Goal: Contribute content

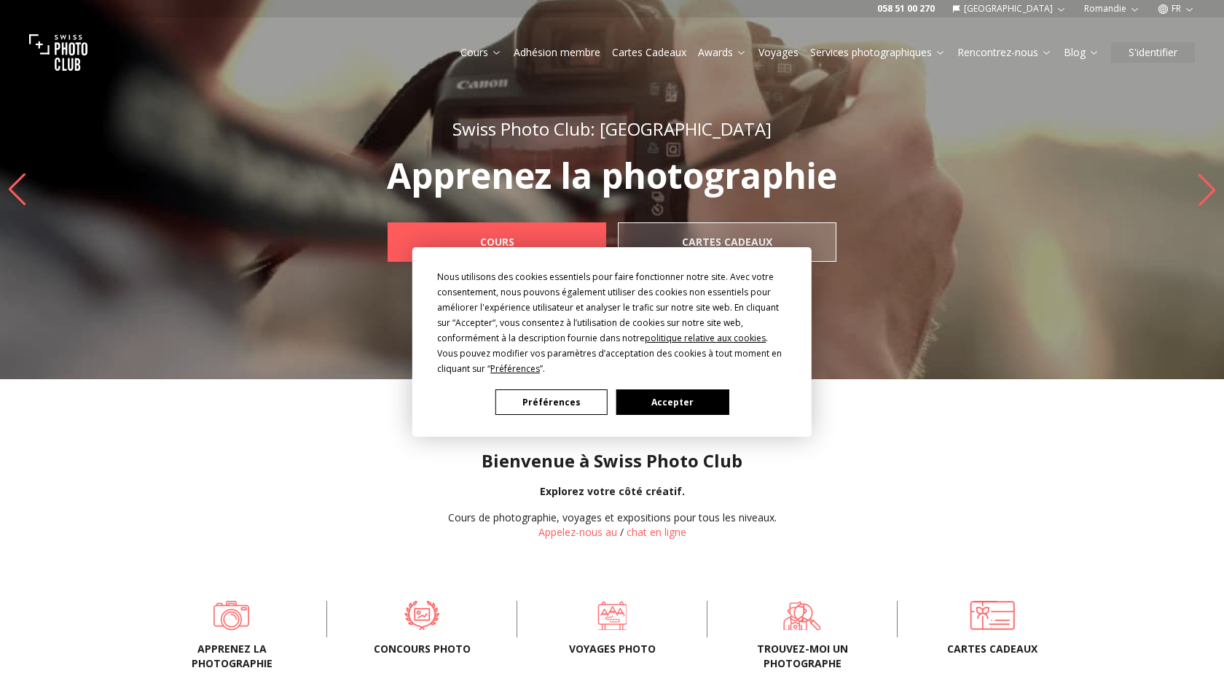
click at [678, 401] on button "Accepter" at bounding box center [672, 402] width 112 height 26
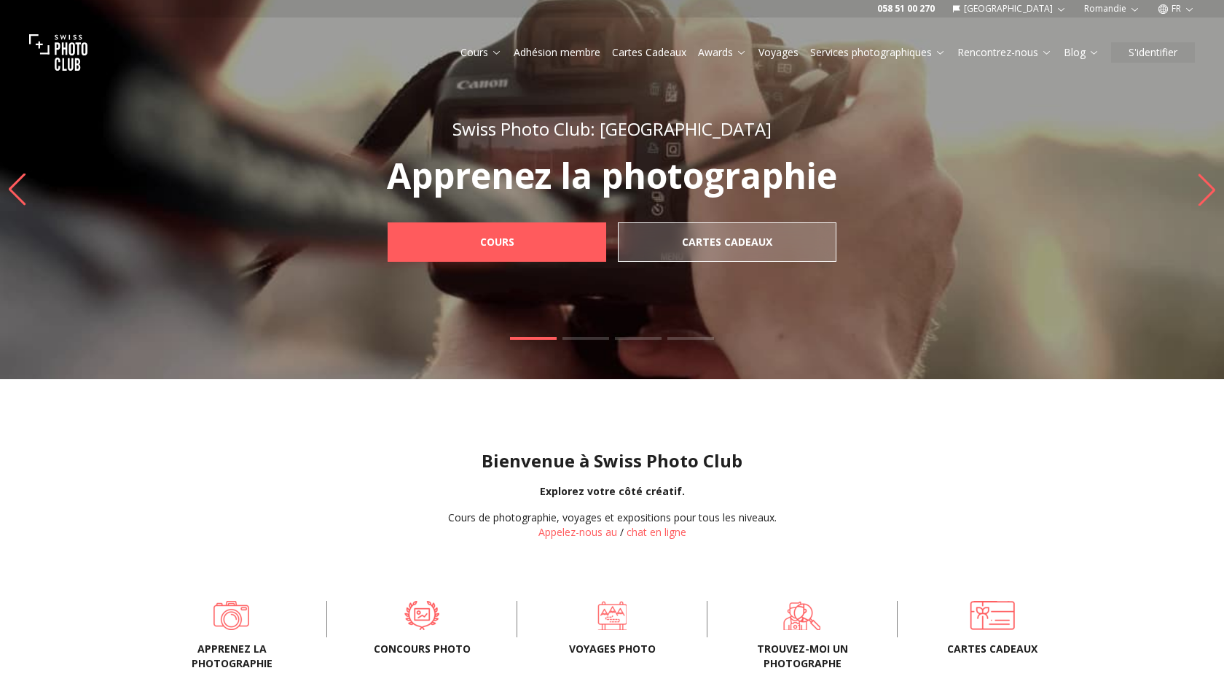
scroll to position [42, 0]
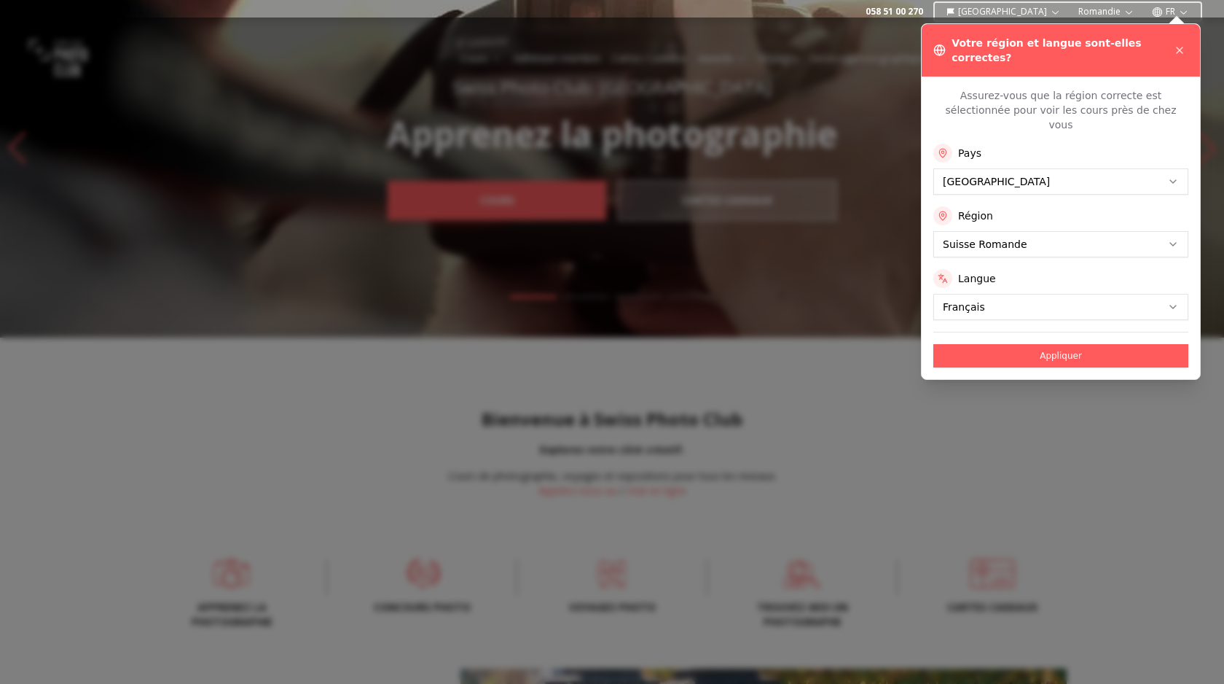
click at [407, 568] on div at bounding box center [612, 350] width 1224 height 666
click at [1073, 344] on button "Appliquer" at bounding box center [1060, 355] width 255 height 23
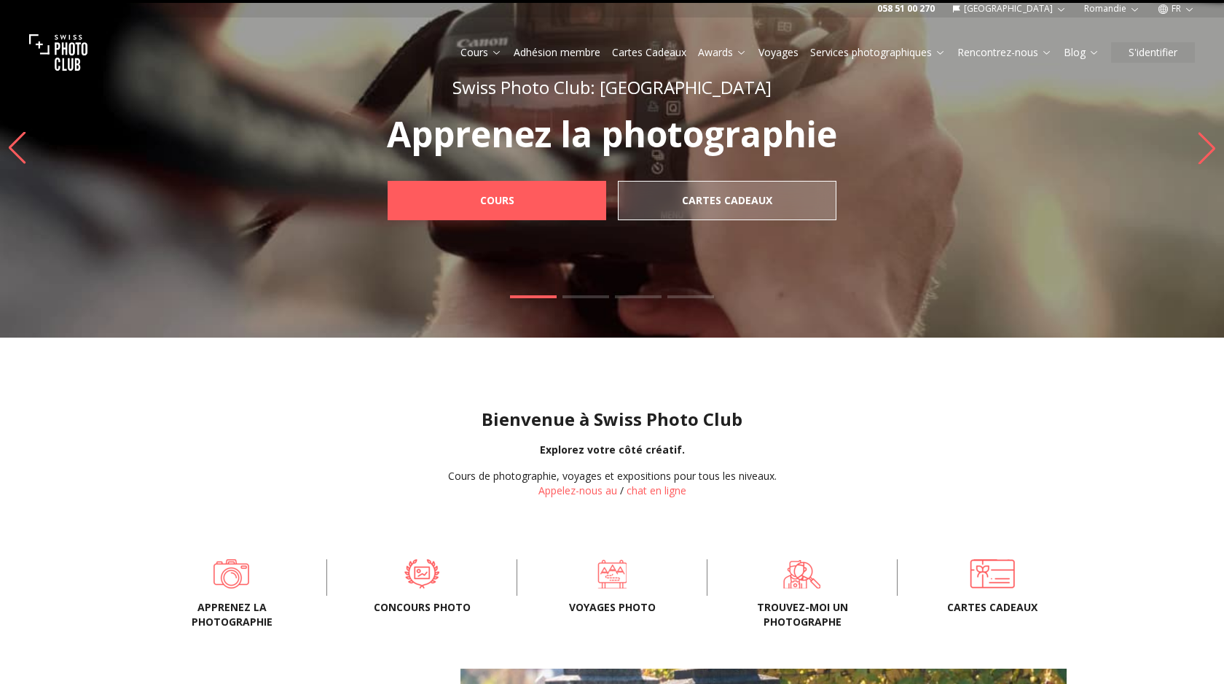
scroll to position [0, 0]
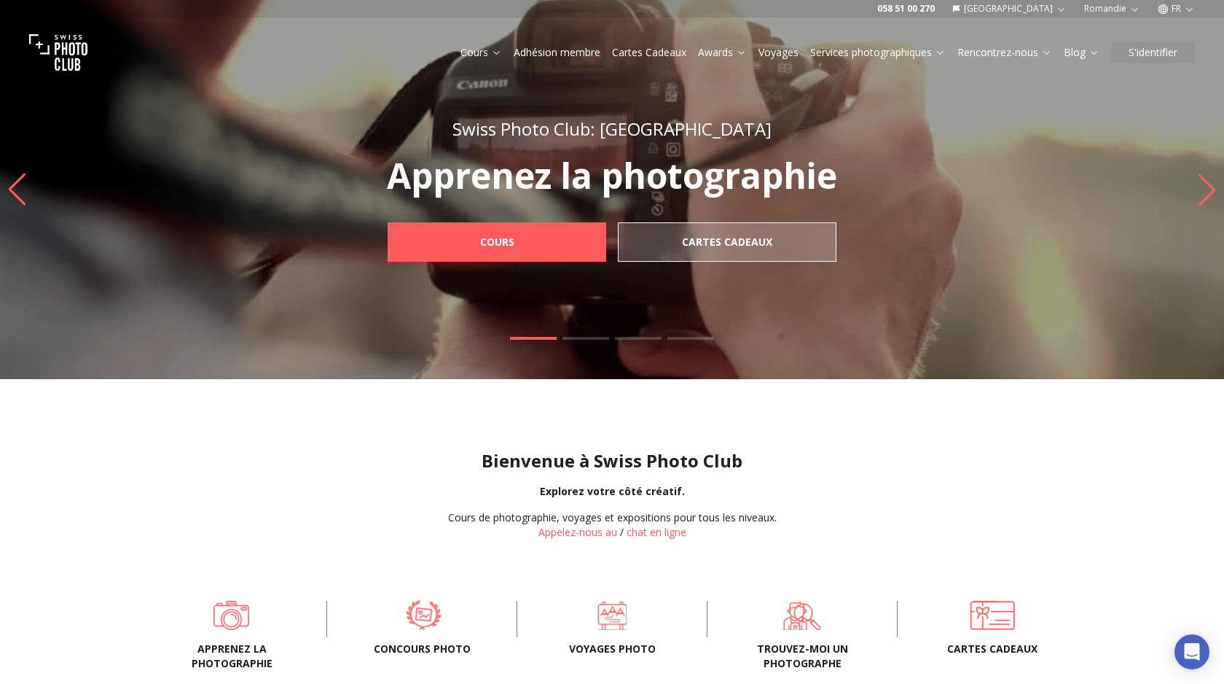
click at [420, 611] on span at bounding box center [423, 615] width 145 height 44
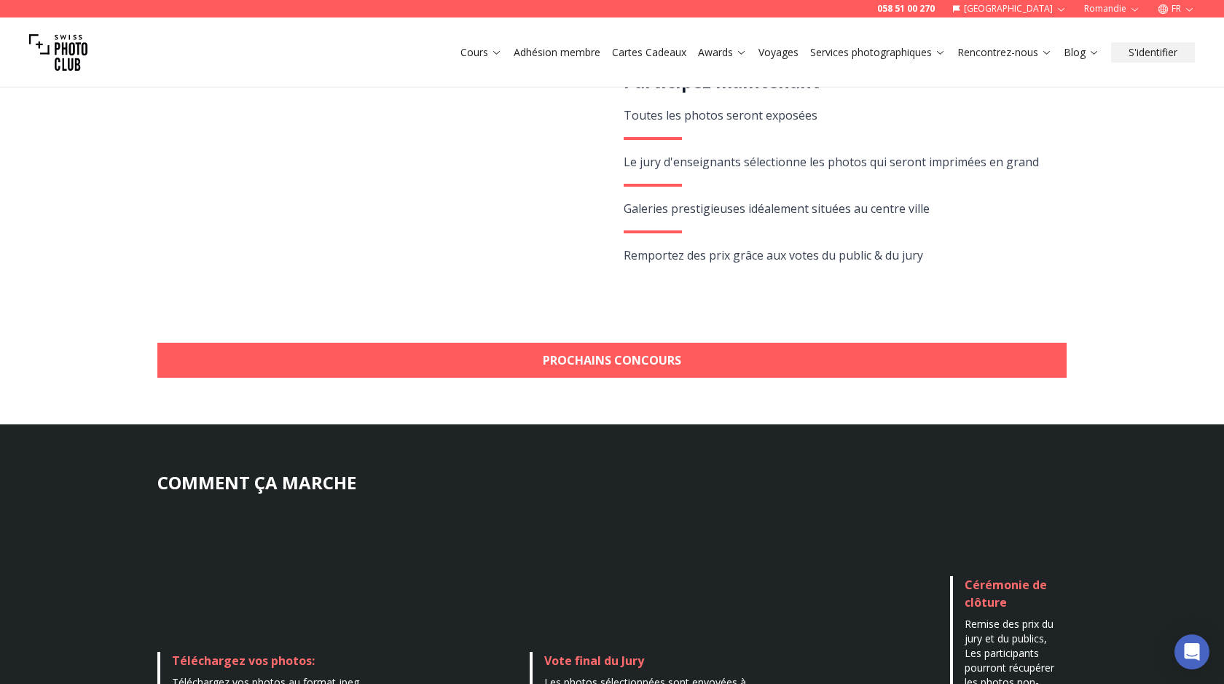
scroll to position [339, 0]
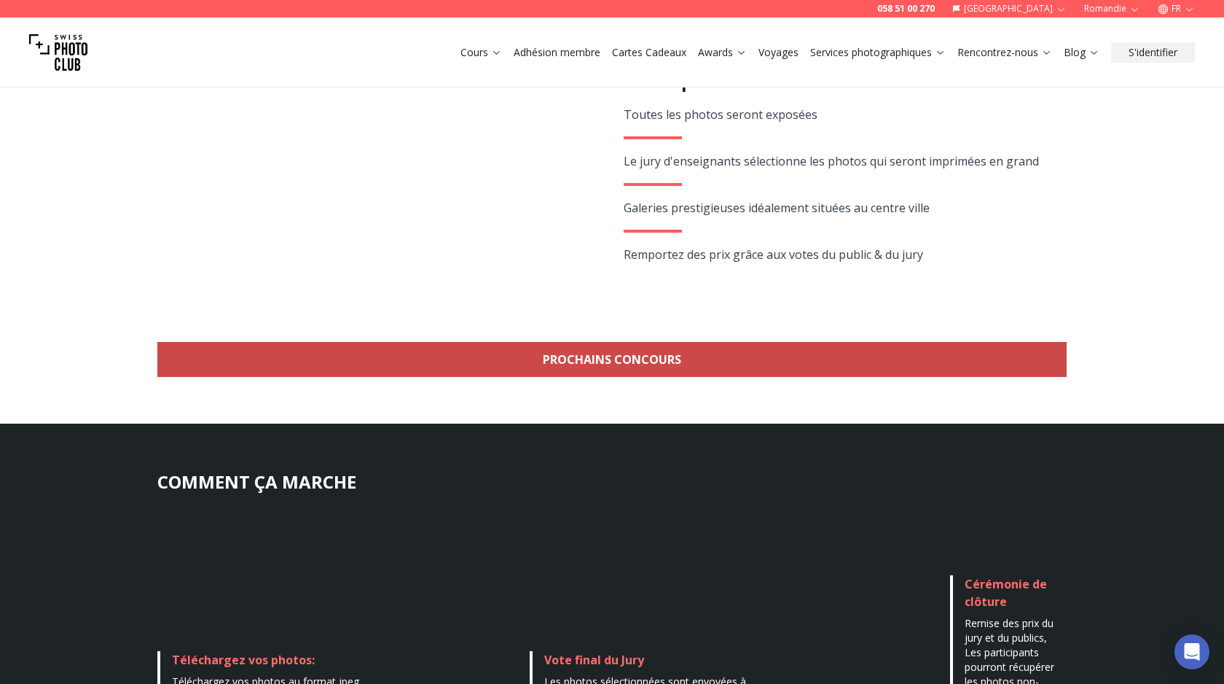
click at [646, 362] on link "Prochains concours" at bounding box center [611, 359] width 909 height 35
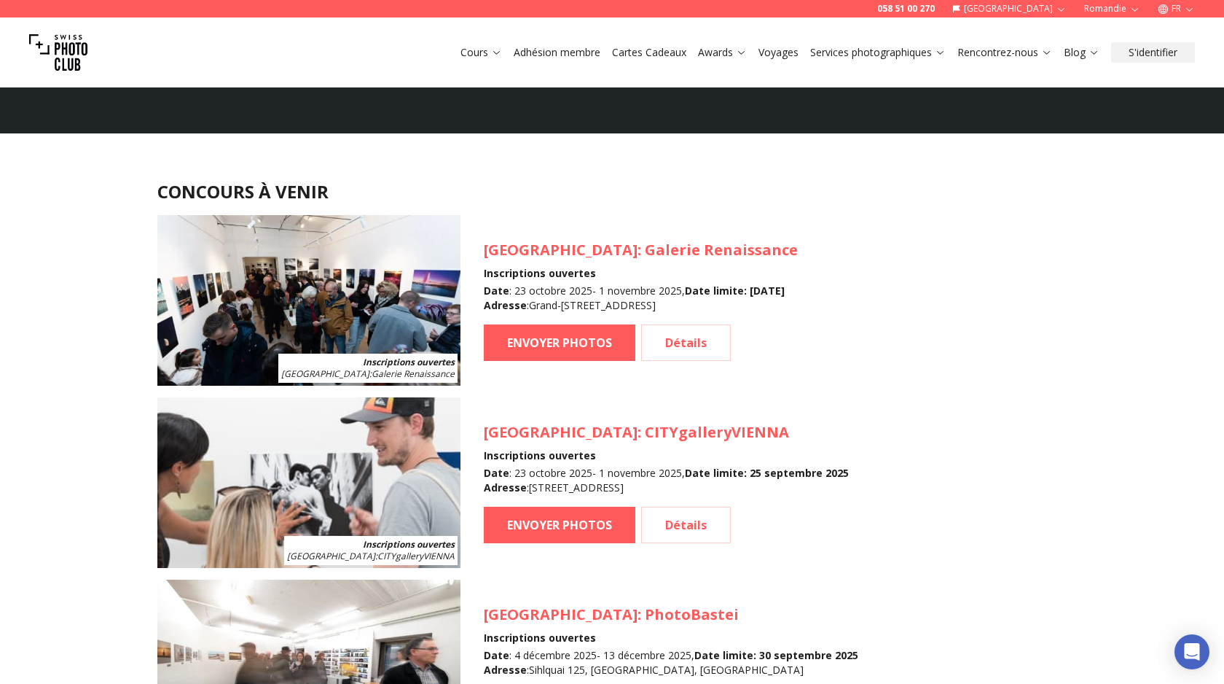
scroll to position [1261, 0]
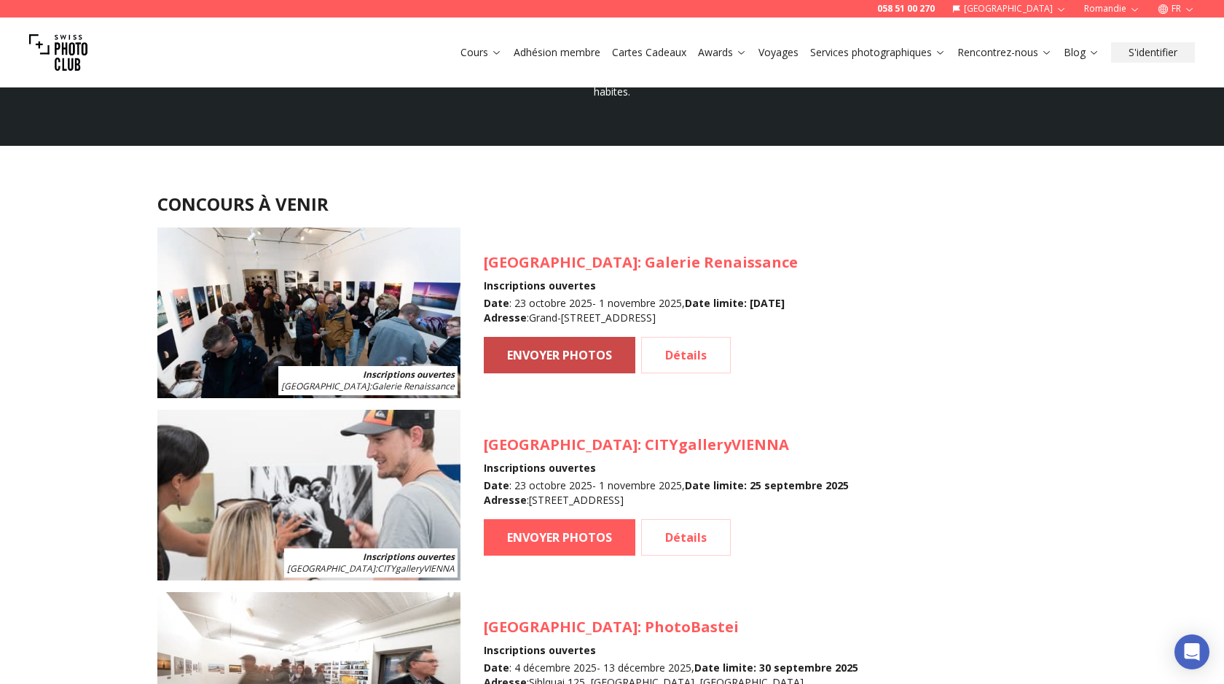
click at [590, 357] on link "ENVOYER PHOTOS" at bounding box center [560, 355] width 152 height 36
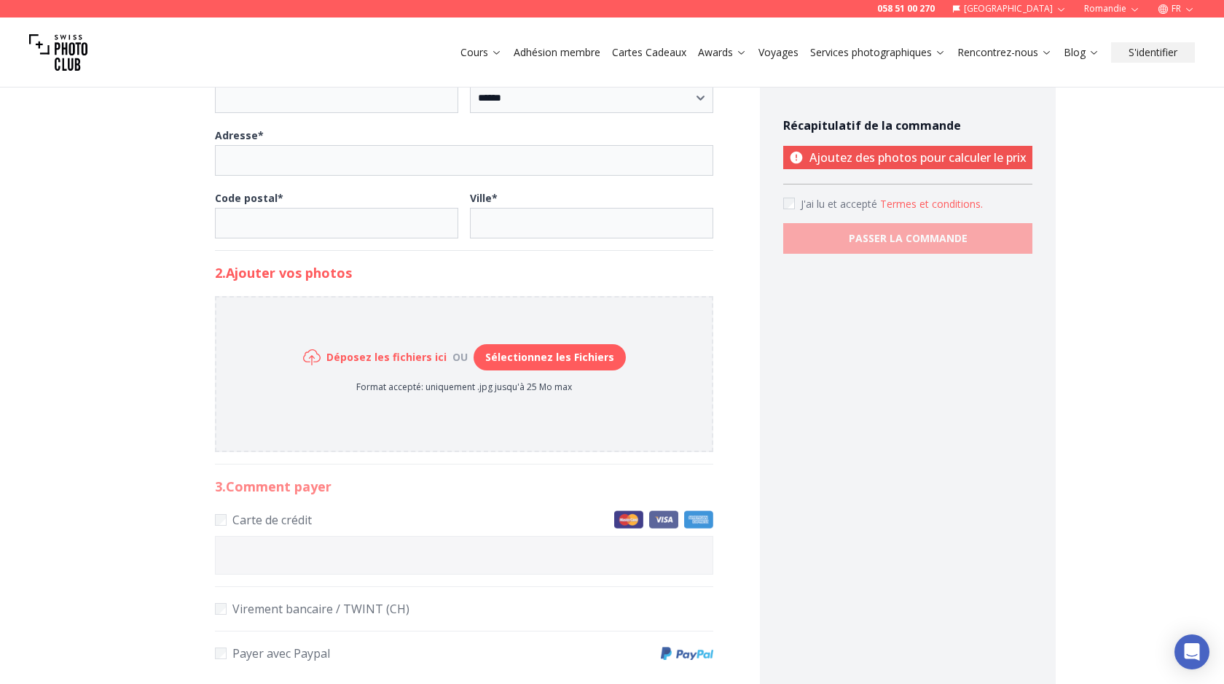
scroll to position [528, 0]
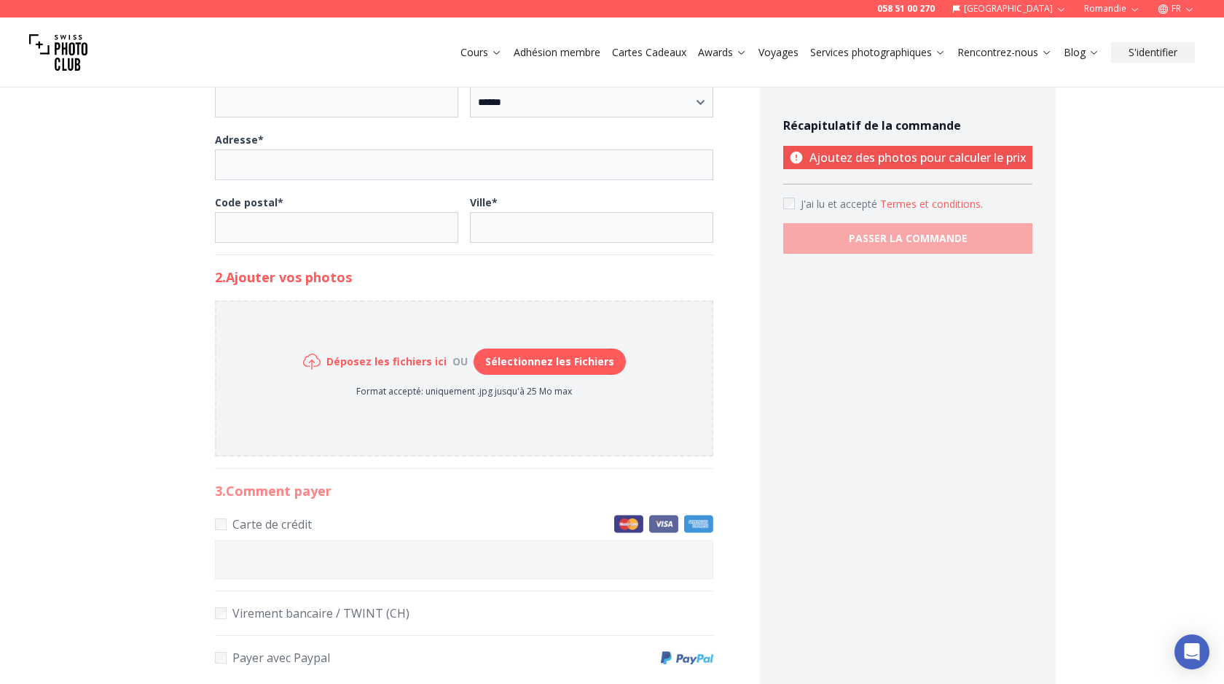
click at [595, 364] on button "Sélectionnez les Fichiers" at bounding box center [550, 361] width 152 height 26
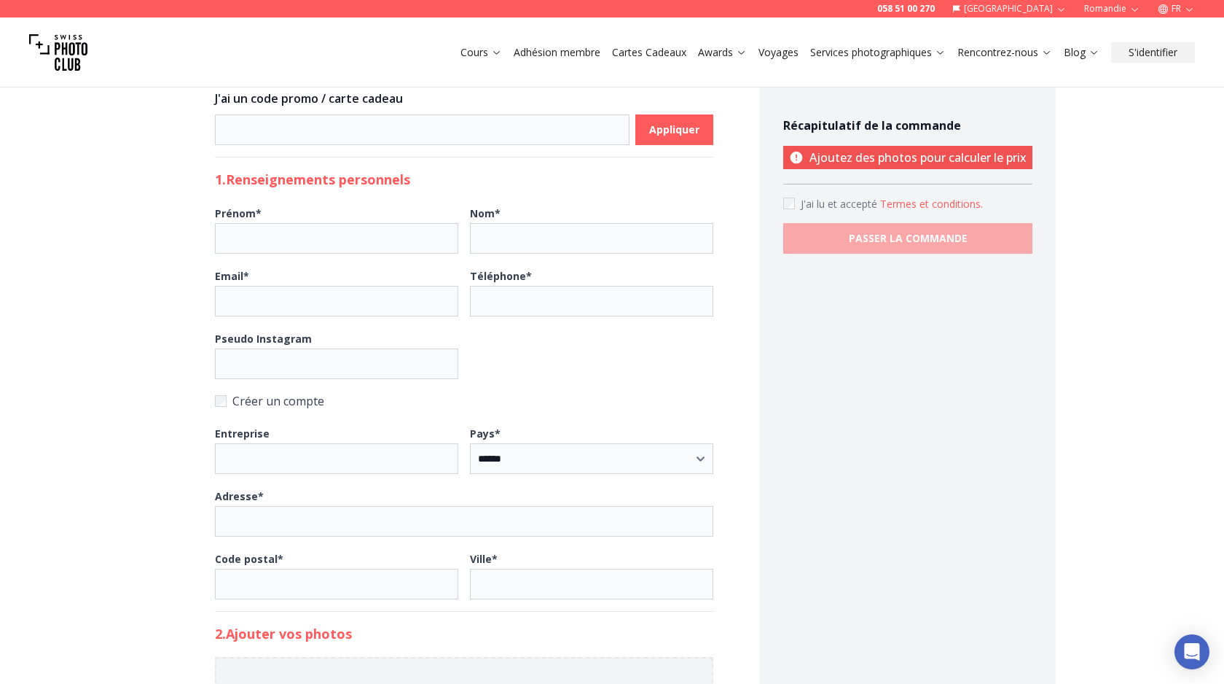
scroll to position [0, 0]
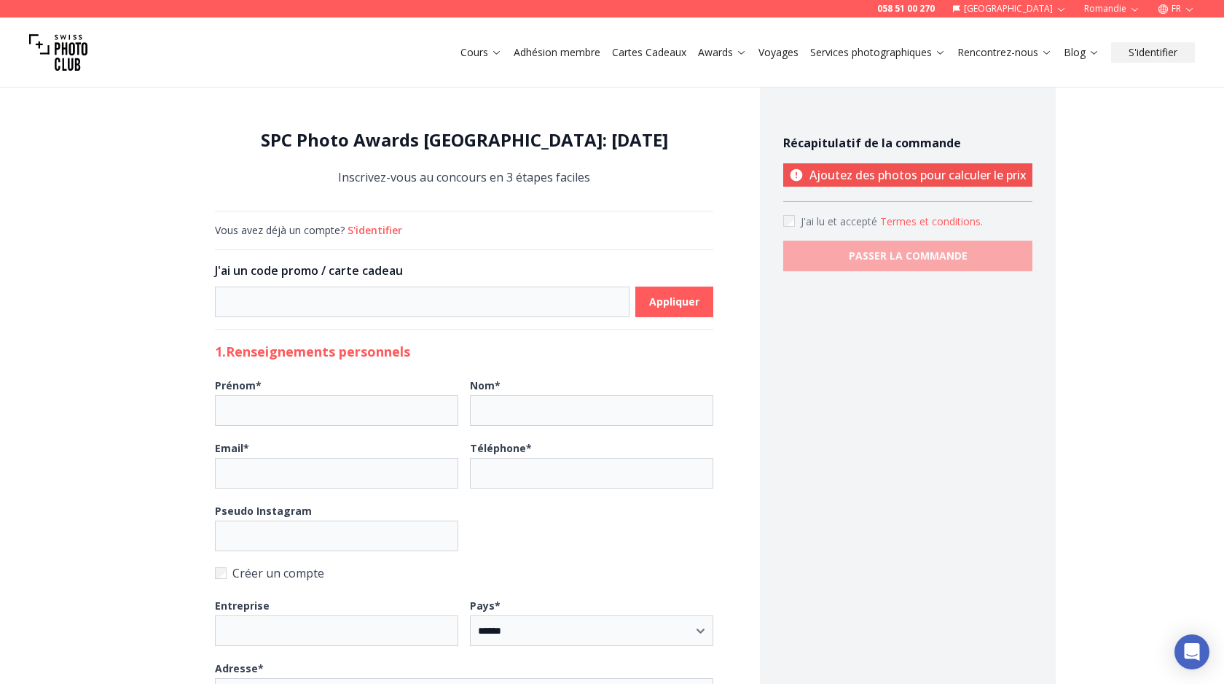
click at [941, 219] on button "Termes et conditions ." at bounding box center [931, 221] width 103 height 15
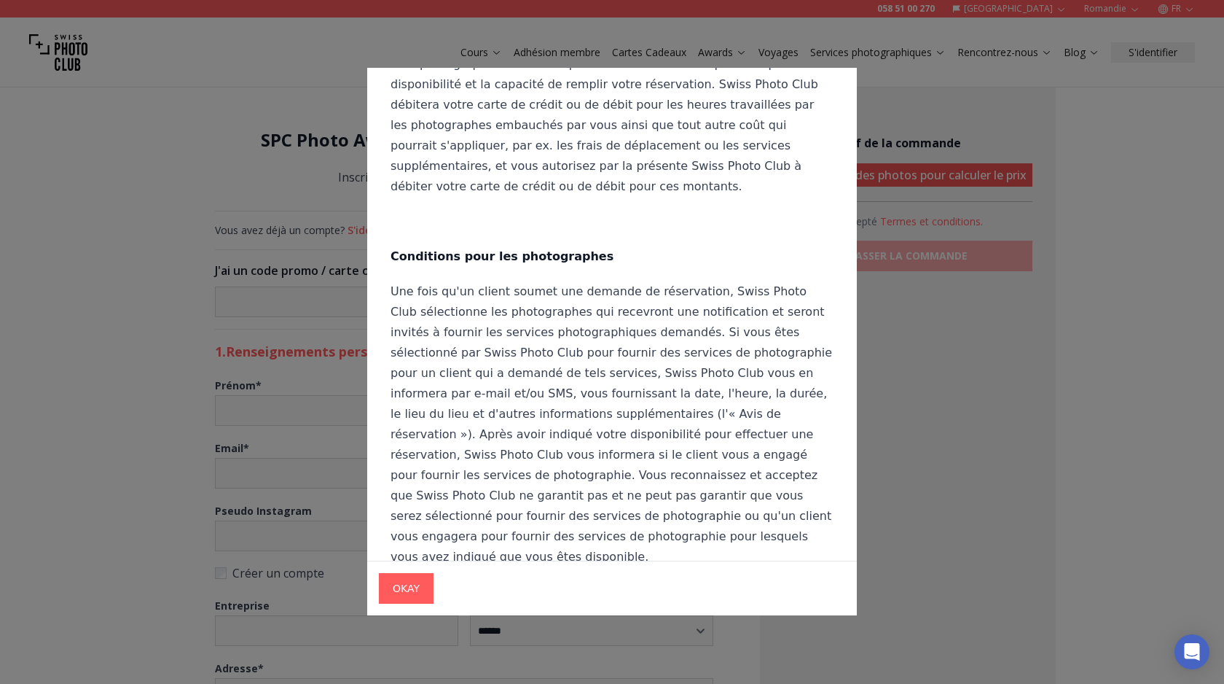
scroll to position [13800, 0]
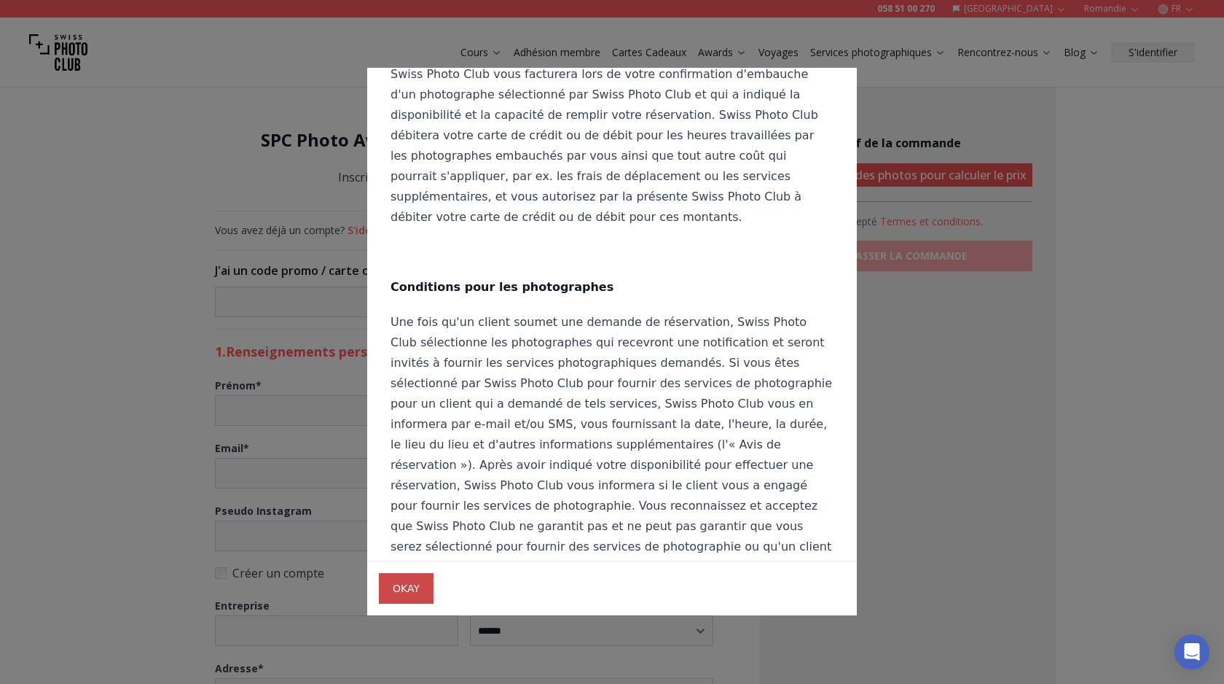
click at [402, 594] on span "OKAY" at bounding box center [406, 588] width 50 height 26
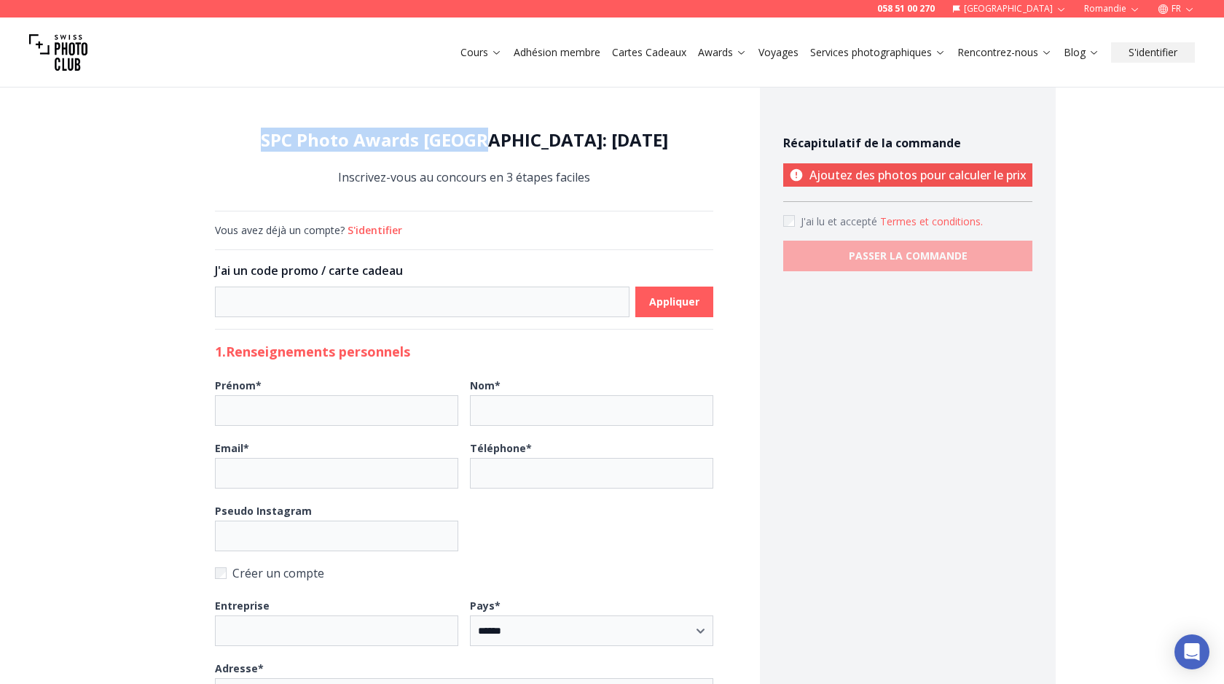
drag, startPoint x: 287, startPoint y: 141, endPoint x: 518, endPoint y: 133, distance: 231.1
click at [518, 134] on h1 "SPC Photo Awards [GEOGRAPHIC_DATA]: [DATE]" at bounding box center [464, 139] width 498 height 23
copy h1 "SPC Photo Awards [GEOGRAPHIC_DATA]"
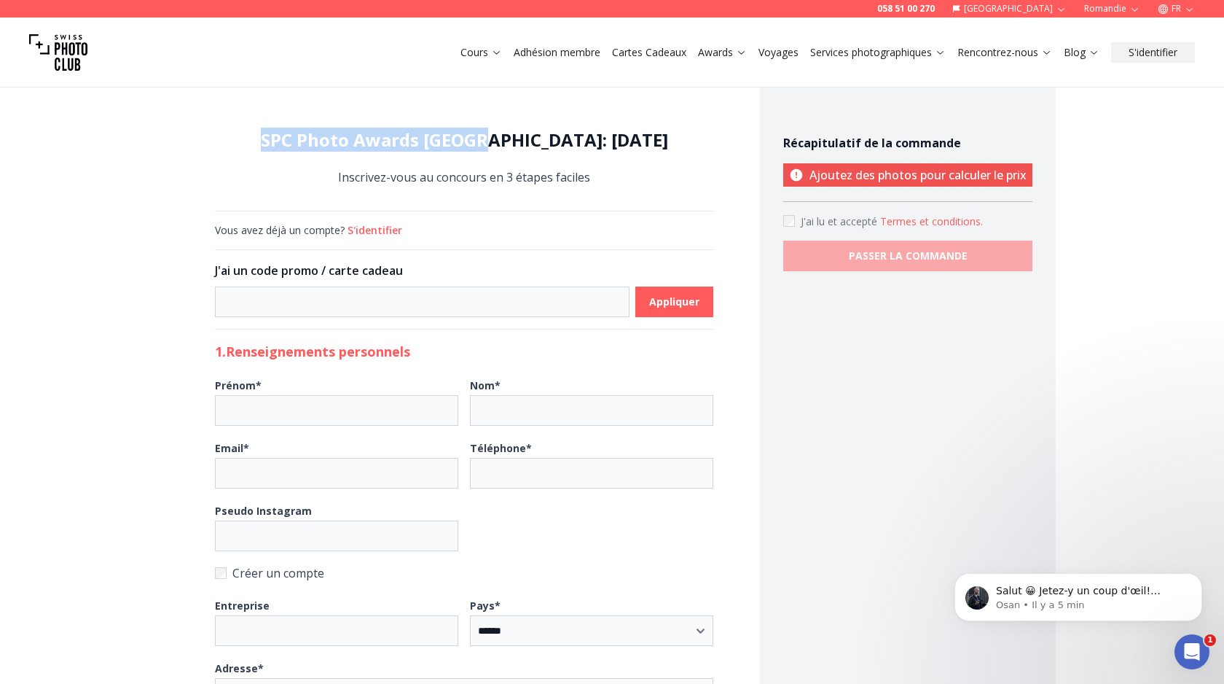
scroll to position [0, 0]
